Goal: Check status: Check status

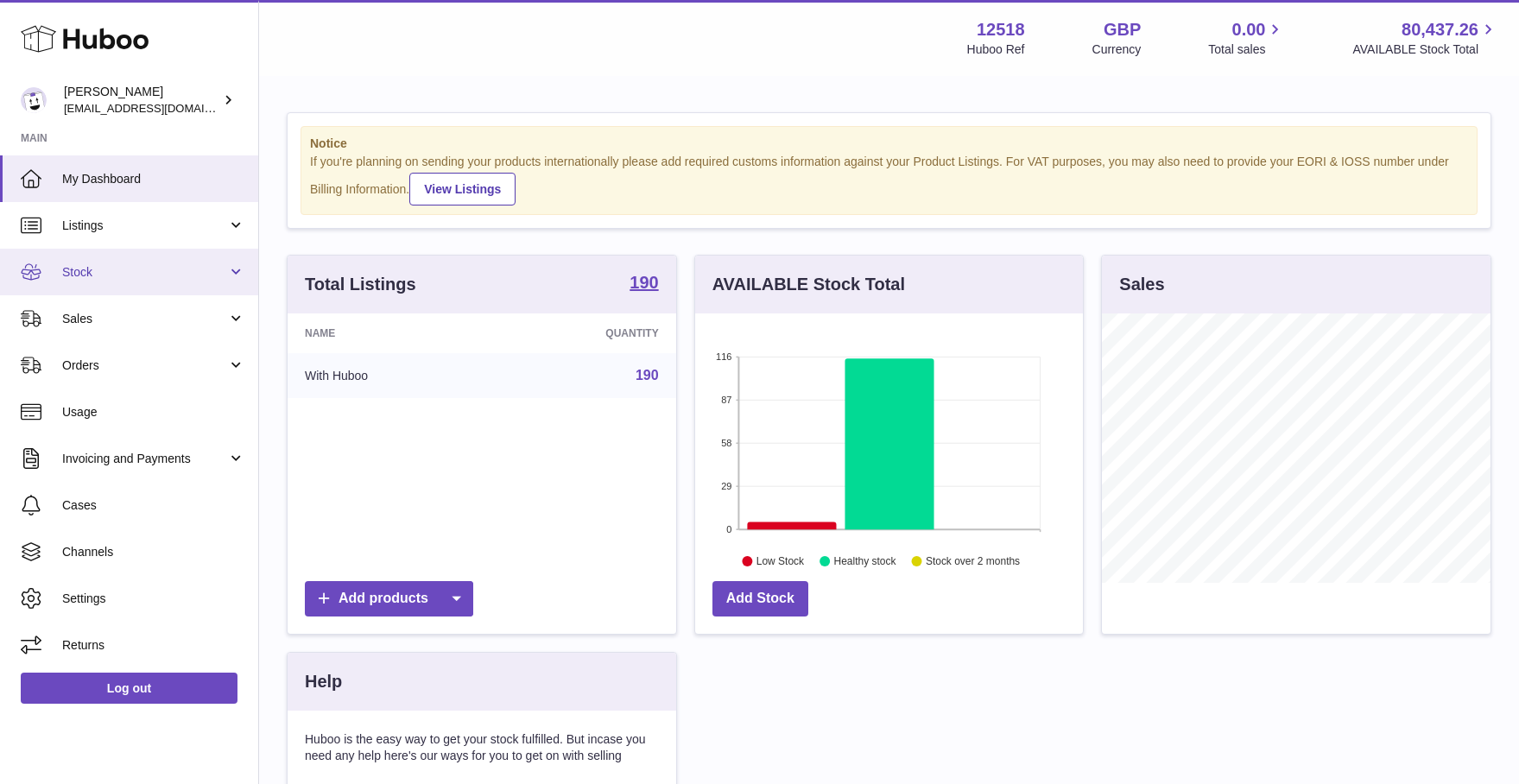
scroll to position [270, 389]
click at [88, 271] on span "Stock" at bounding box center [145, 272] width 165 height 16
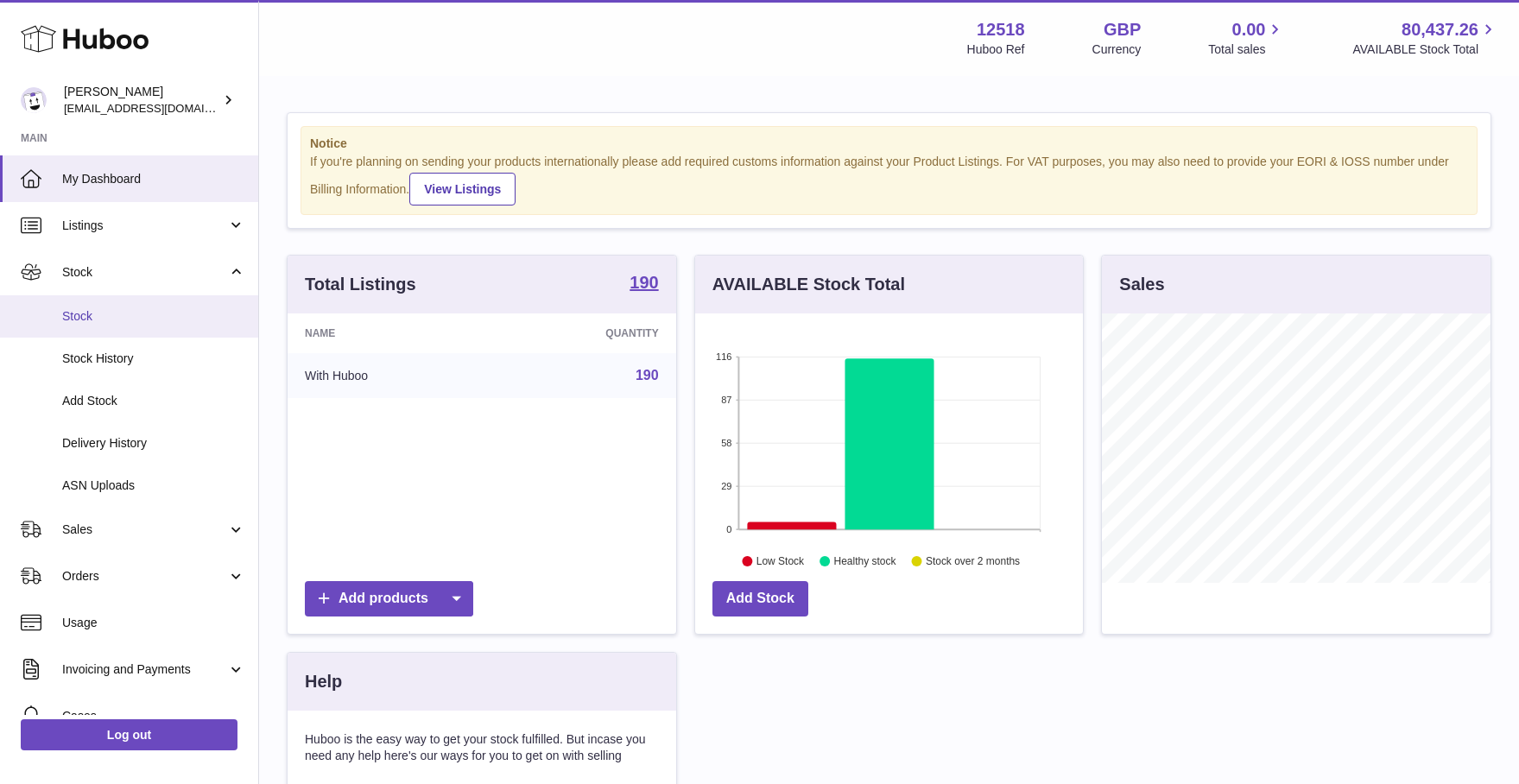
click at [80, 314] on span "Stock" at bounding box center [154, 316] width 183 height 16
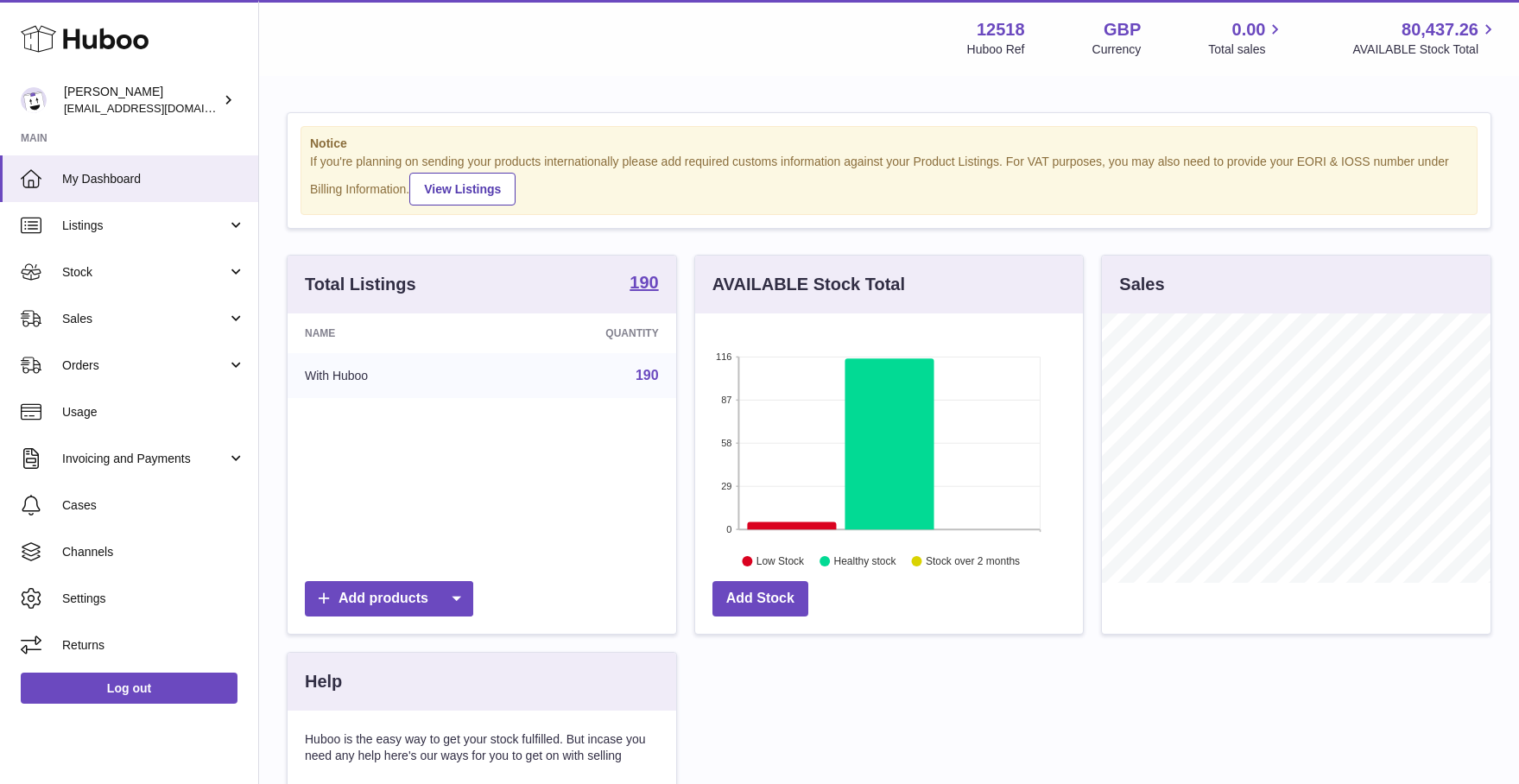
scroll to position [270, 389]
click at [154, 259] on link "Stock" at bounding box center [129, 272] width 259 height 47
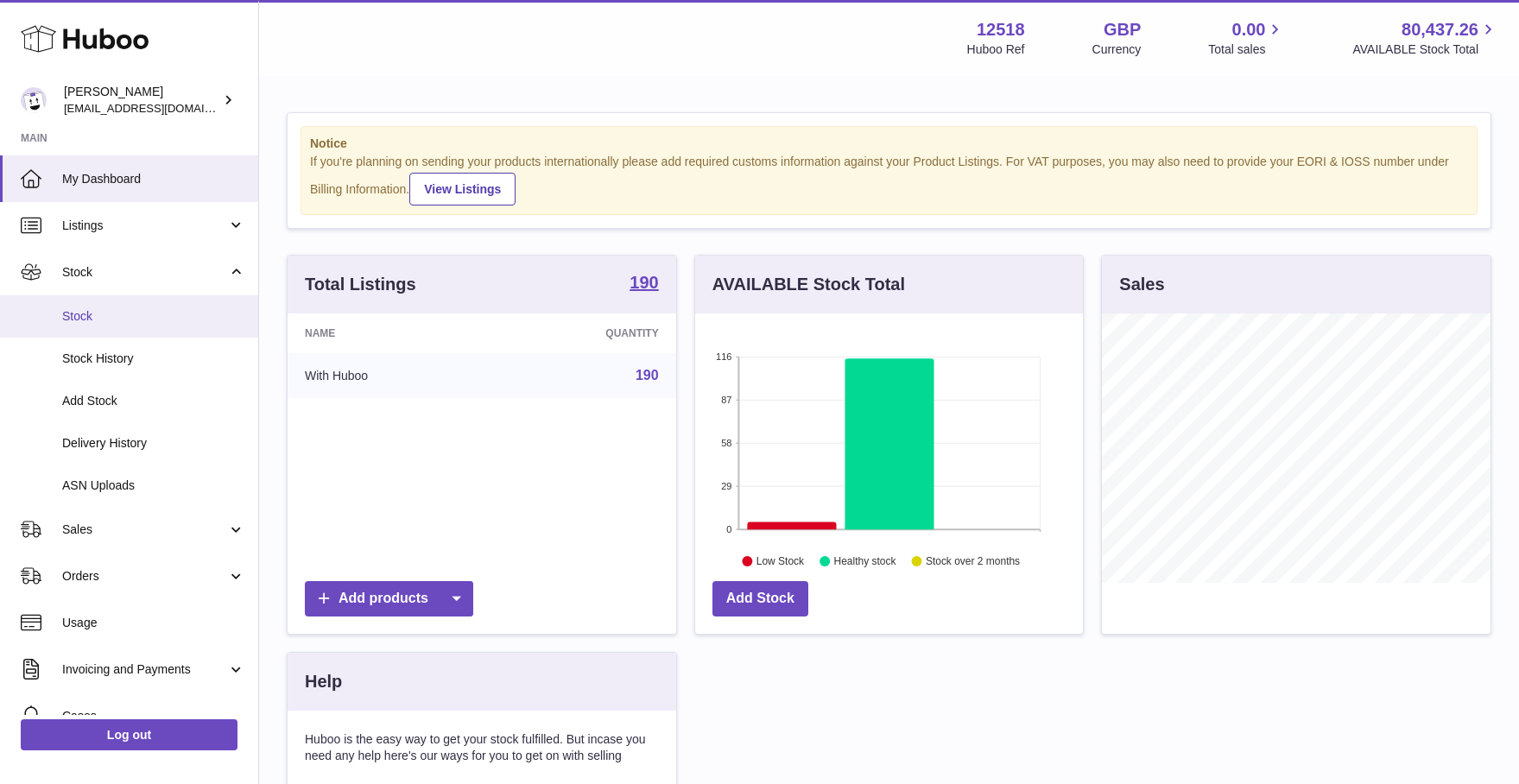
click at [86, 319] on span "Stock" at bounding box center [154, 316] width 183 height 16
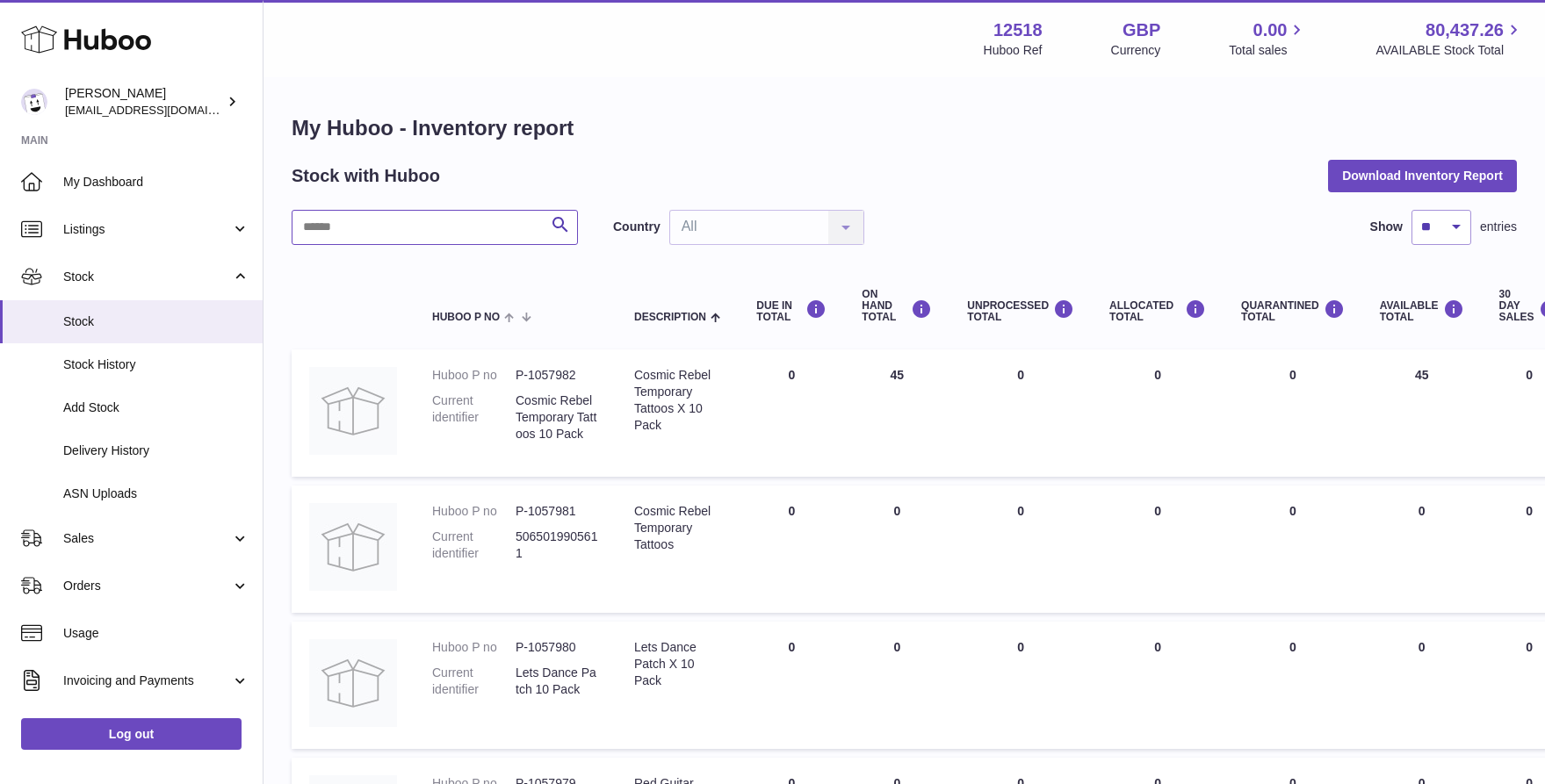
click at [462, 218] on input "text" at bounding box center [435, 228] width 287 height 35
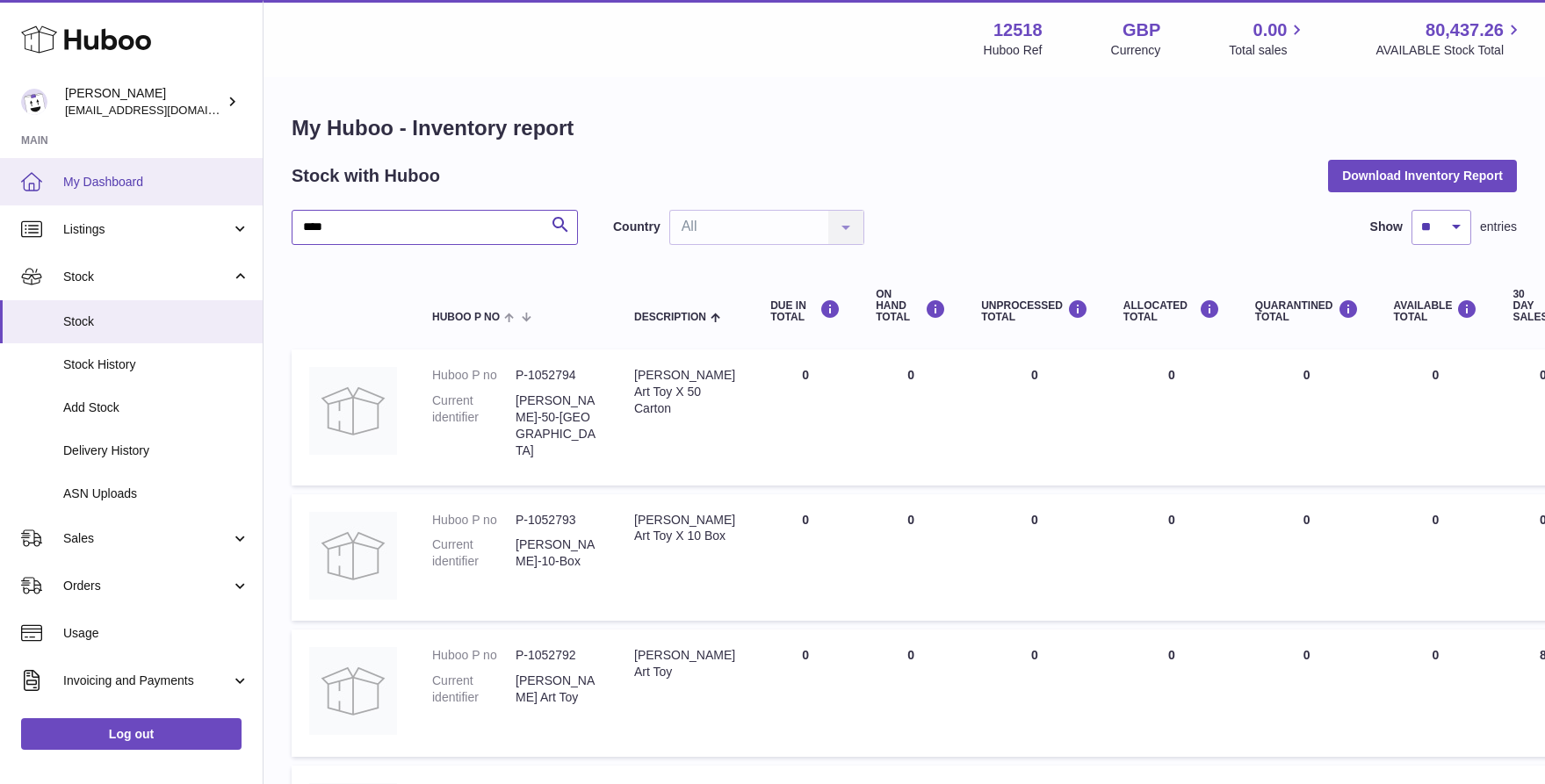
drag, startPoint x: 283, startPoint y: 228, endPoint x: 189, endPoint y: 184, distance: 103.8
click at [202, 221] on div "Huboo Caitlin Derer caitlin@fancylamp.co Main My Dashboard Listings Not with Hu…" at bounding box center [772, 724] width 1545 height 1449
type input "**********"
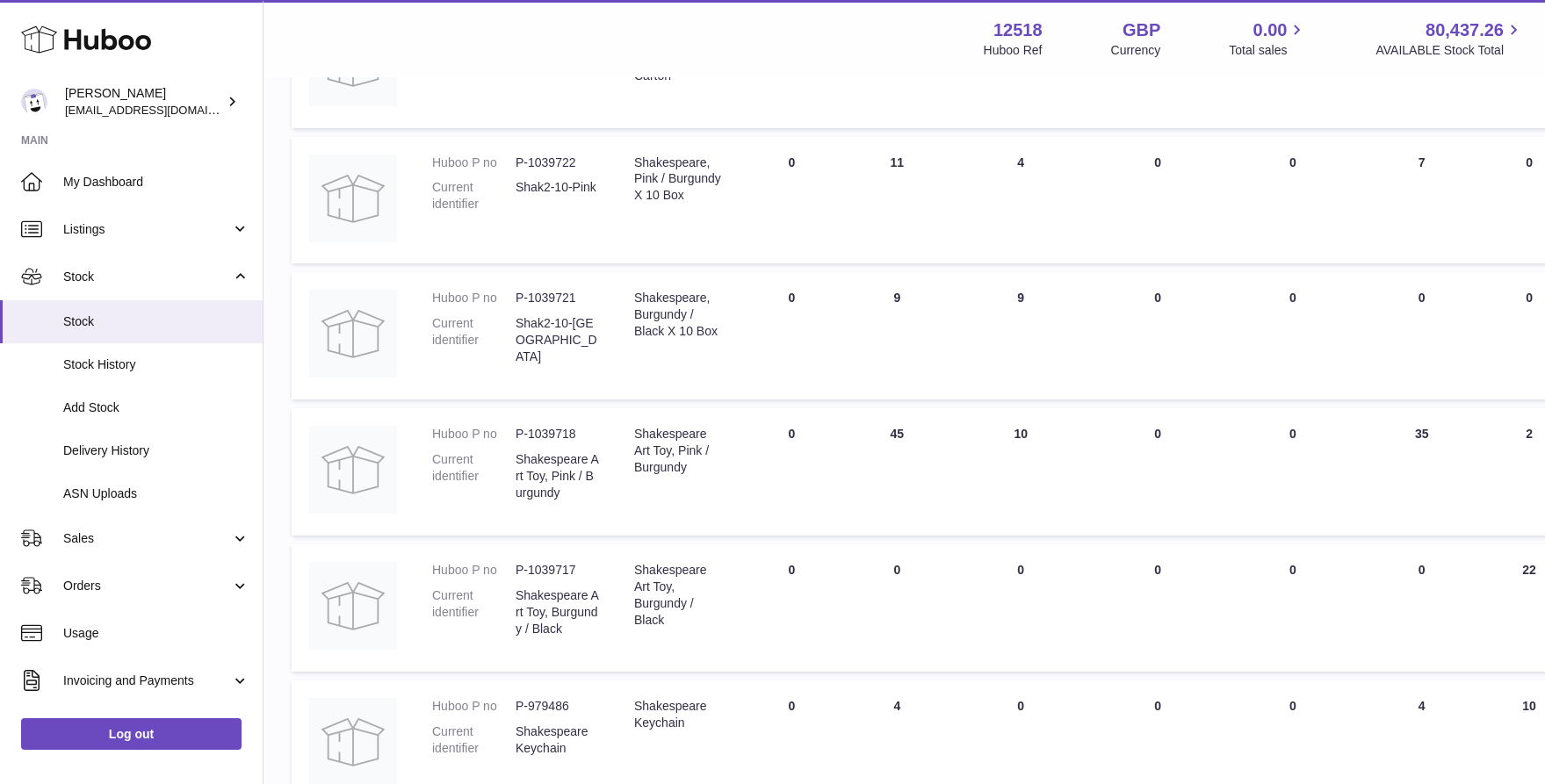
scroll to position [895, 0]
click at [87, 175] on span "My Dashboard" at bounding box center [156, 182] width 186 height 17
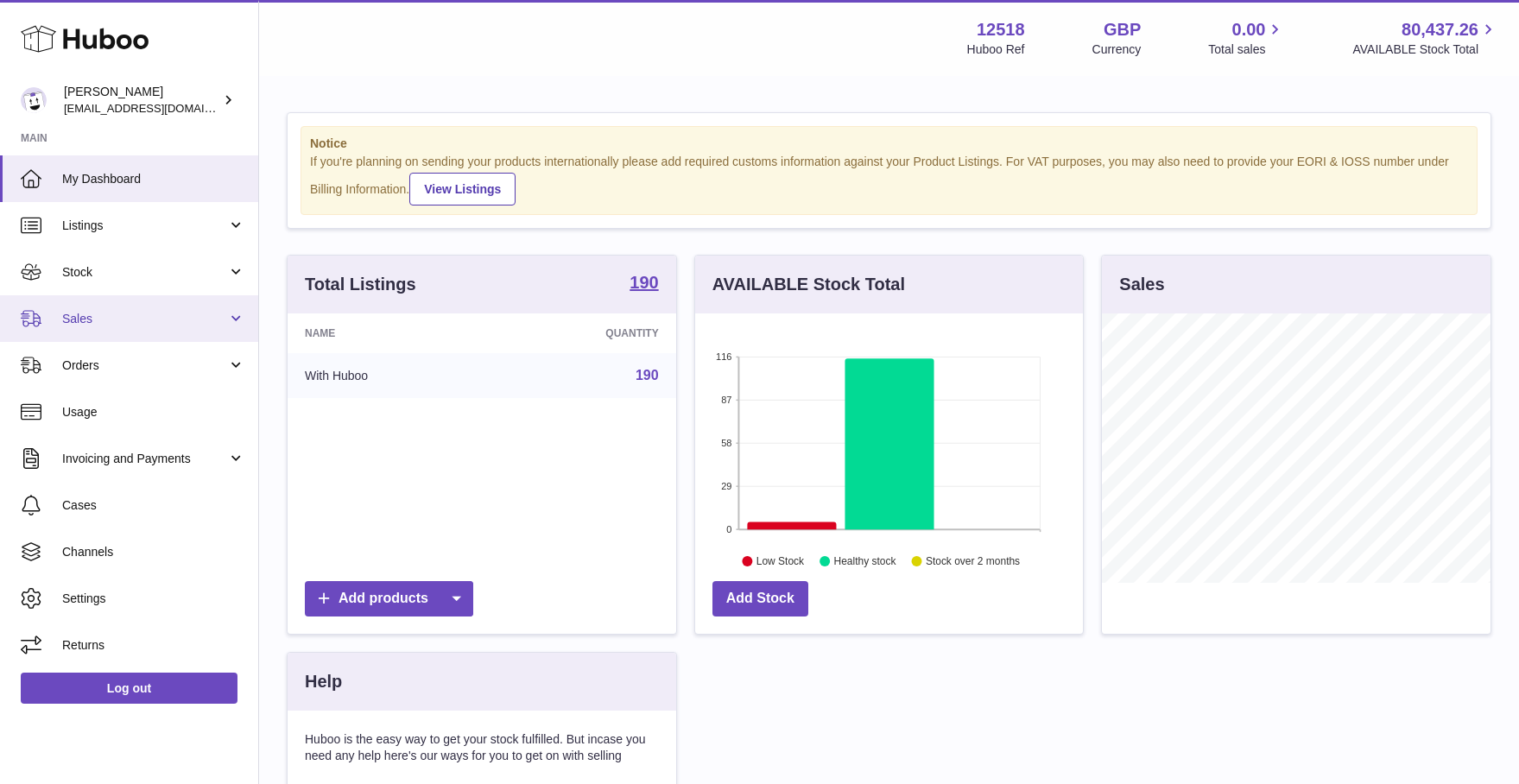
scroll to position [270, 389]
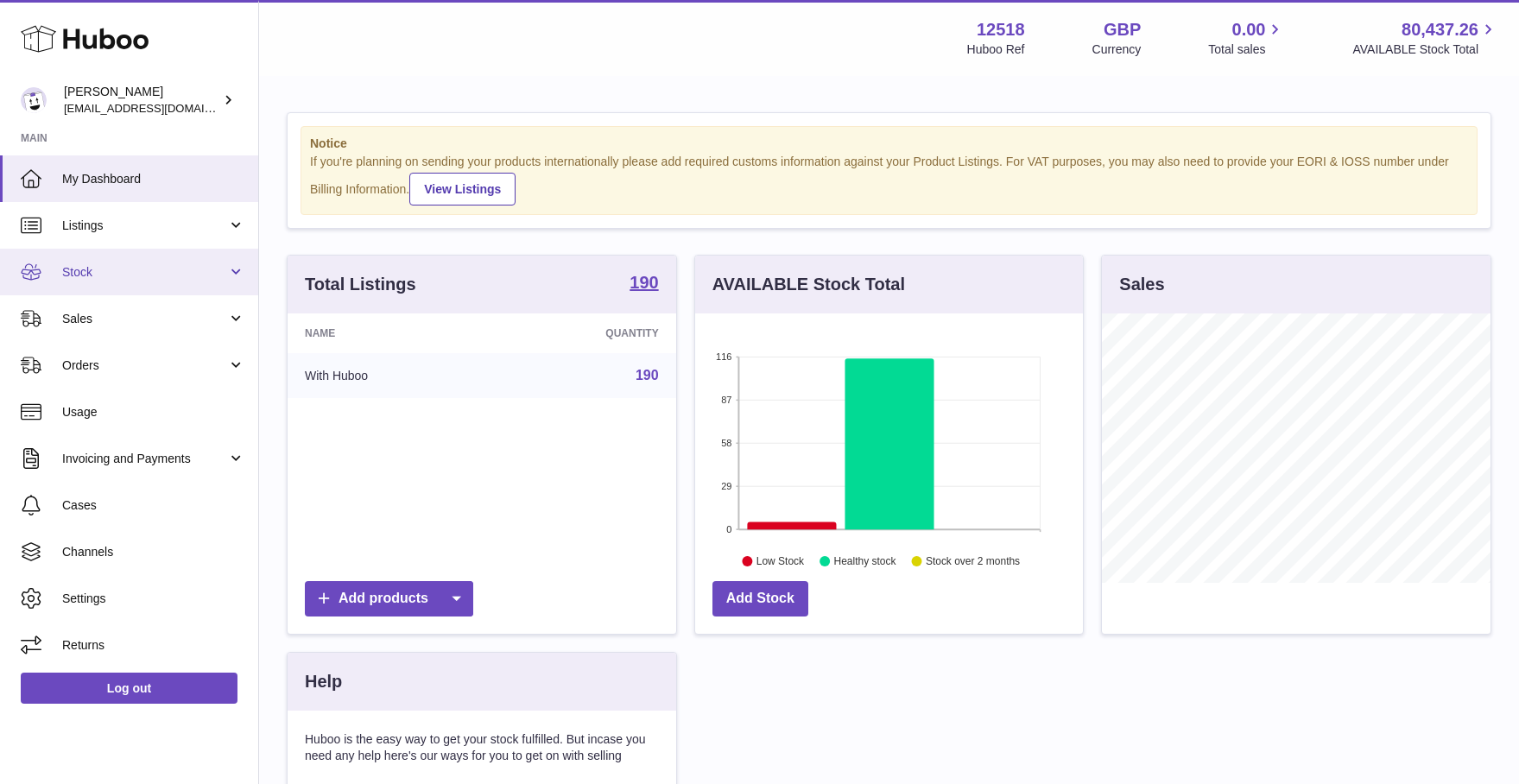
click at [81, 273] on span "Stock" at bounding box center [145, 272] width 165 height 16
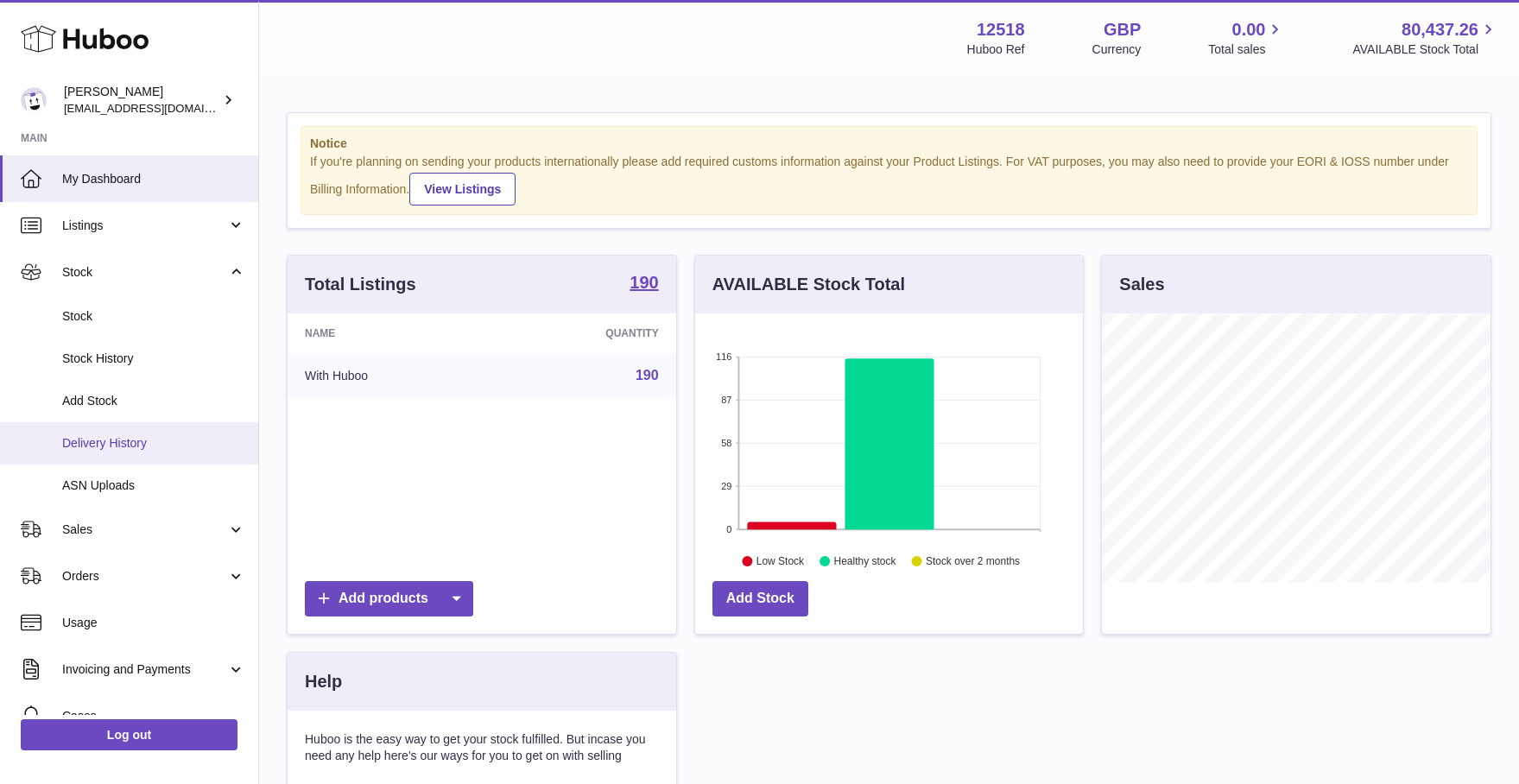
click at [103, 433] on link "Delivery History" at bounding box center [129, 443] width 259 height 42
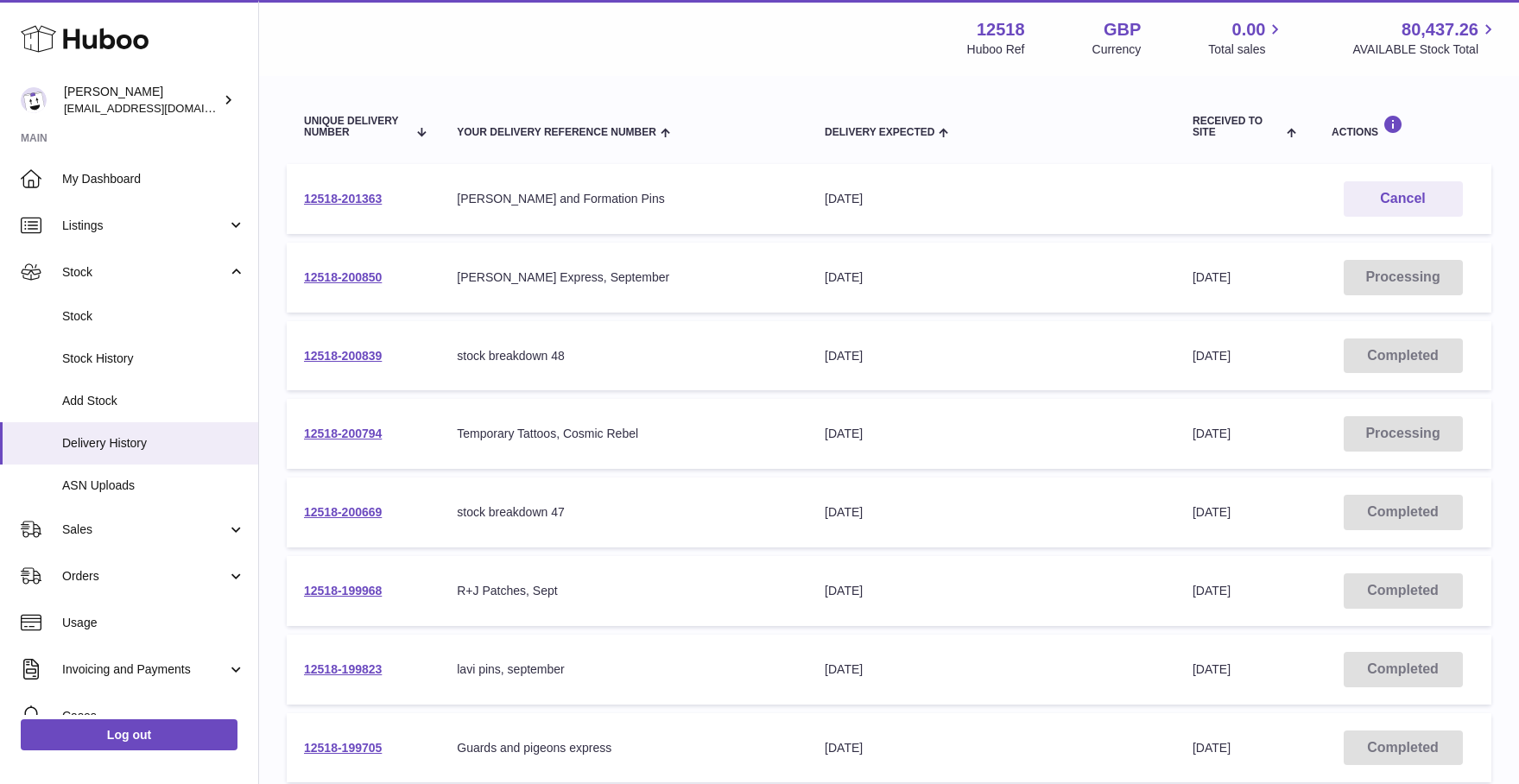
scroll to position [178, 0]
click at [376, 432] on link "12518-200794" at bounding box center [343, 434] width 78 height 14
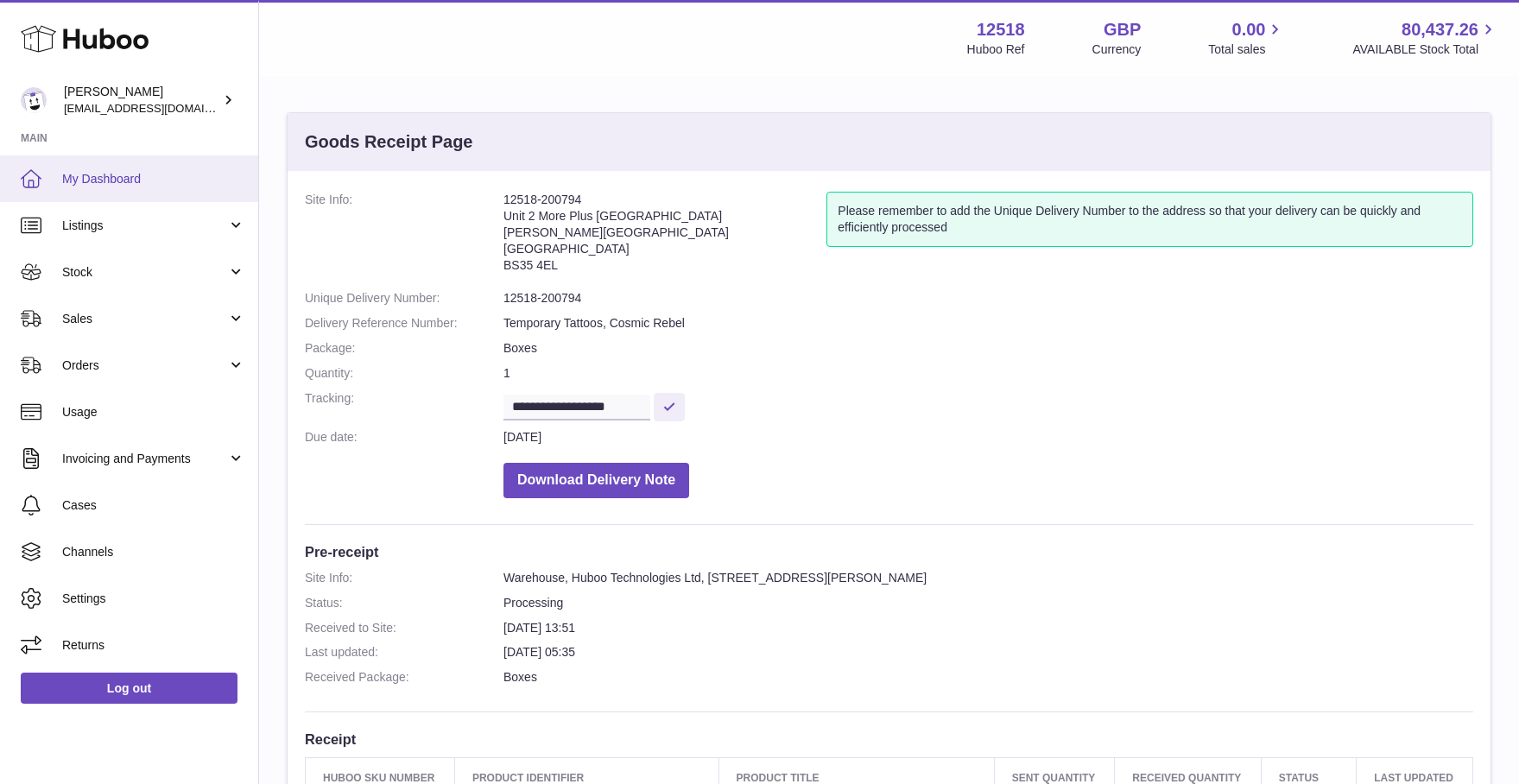
click at [117, 177] on span "My Dashboard" at bounding box center [154, 179] width 183 height 16
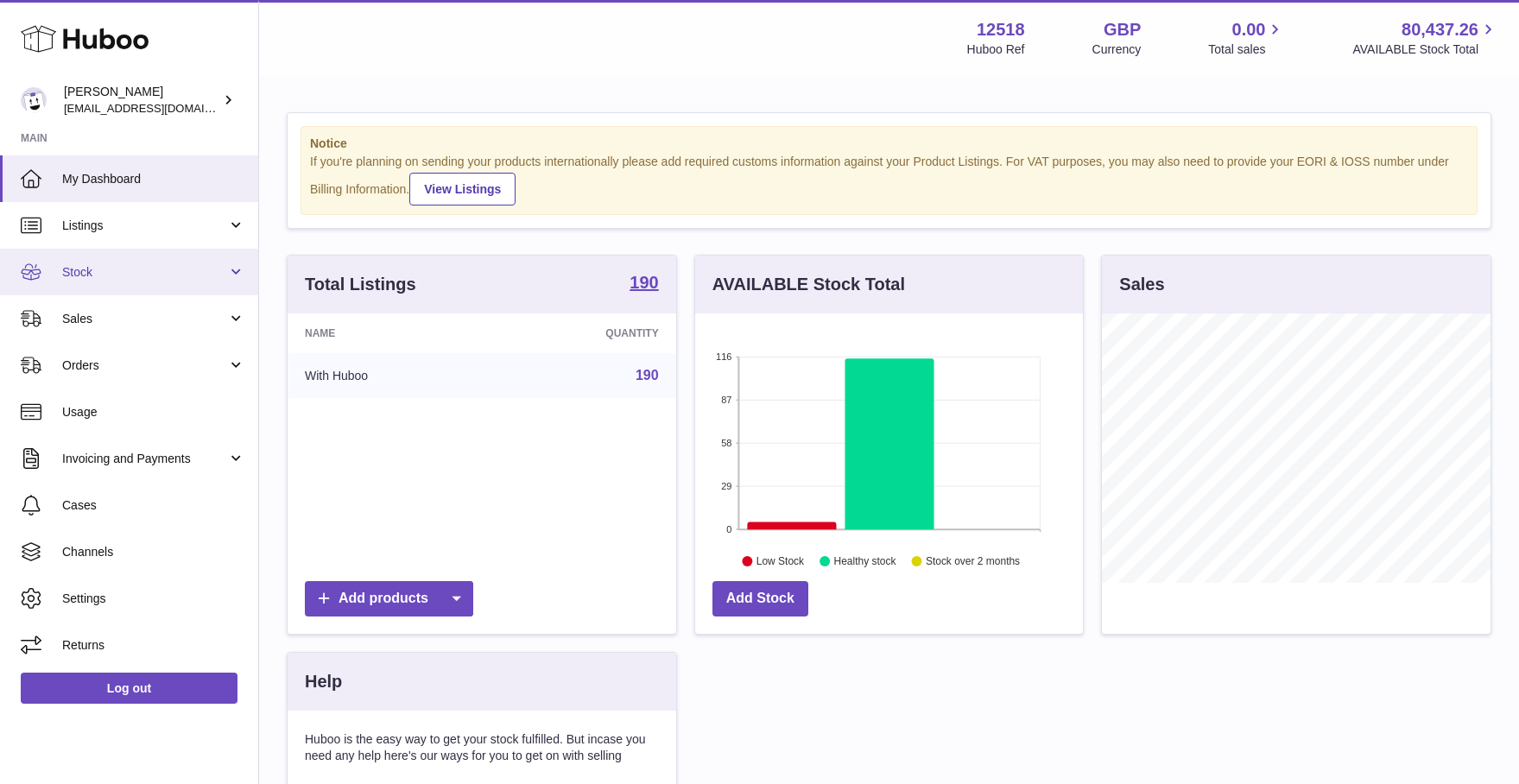
scroll to position [270, 389]
